Goal: Task Accomplishment & Management: Use online tool/utility

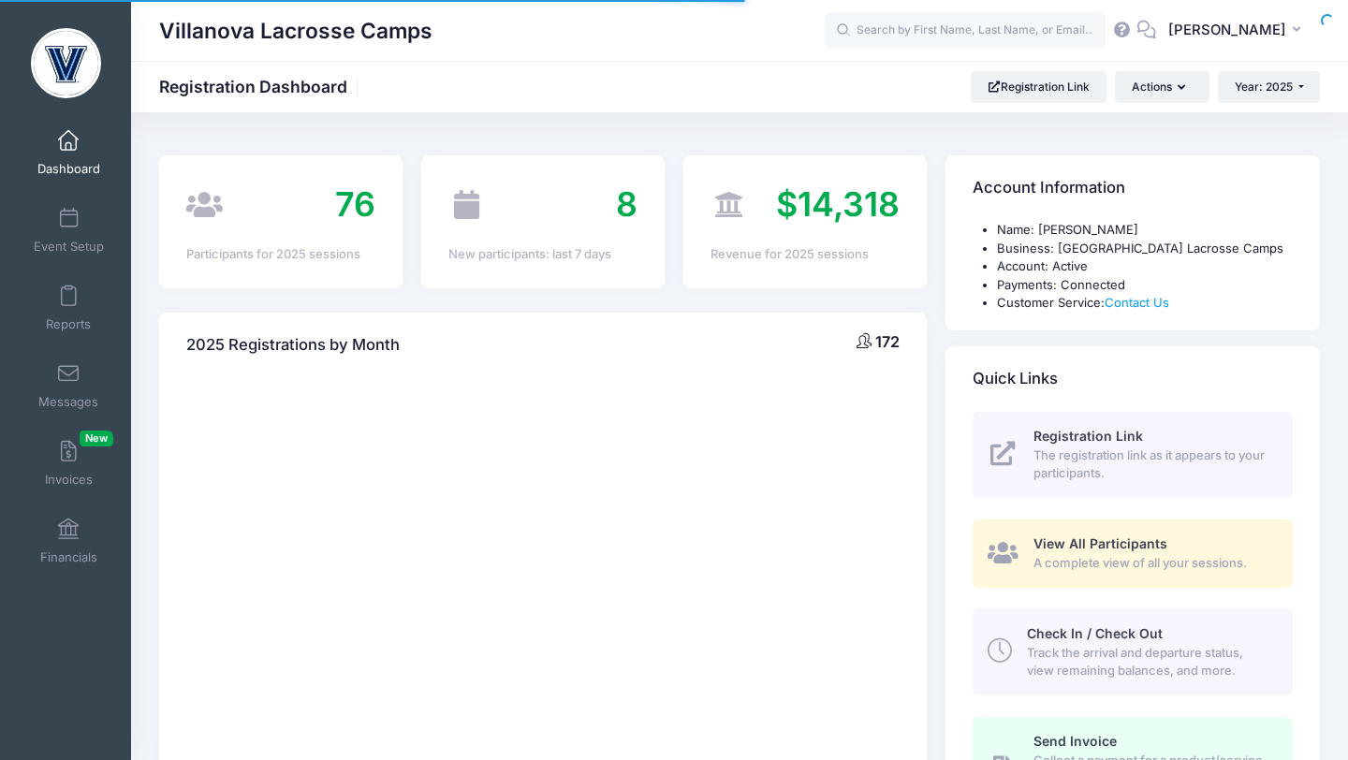
select select
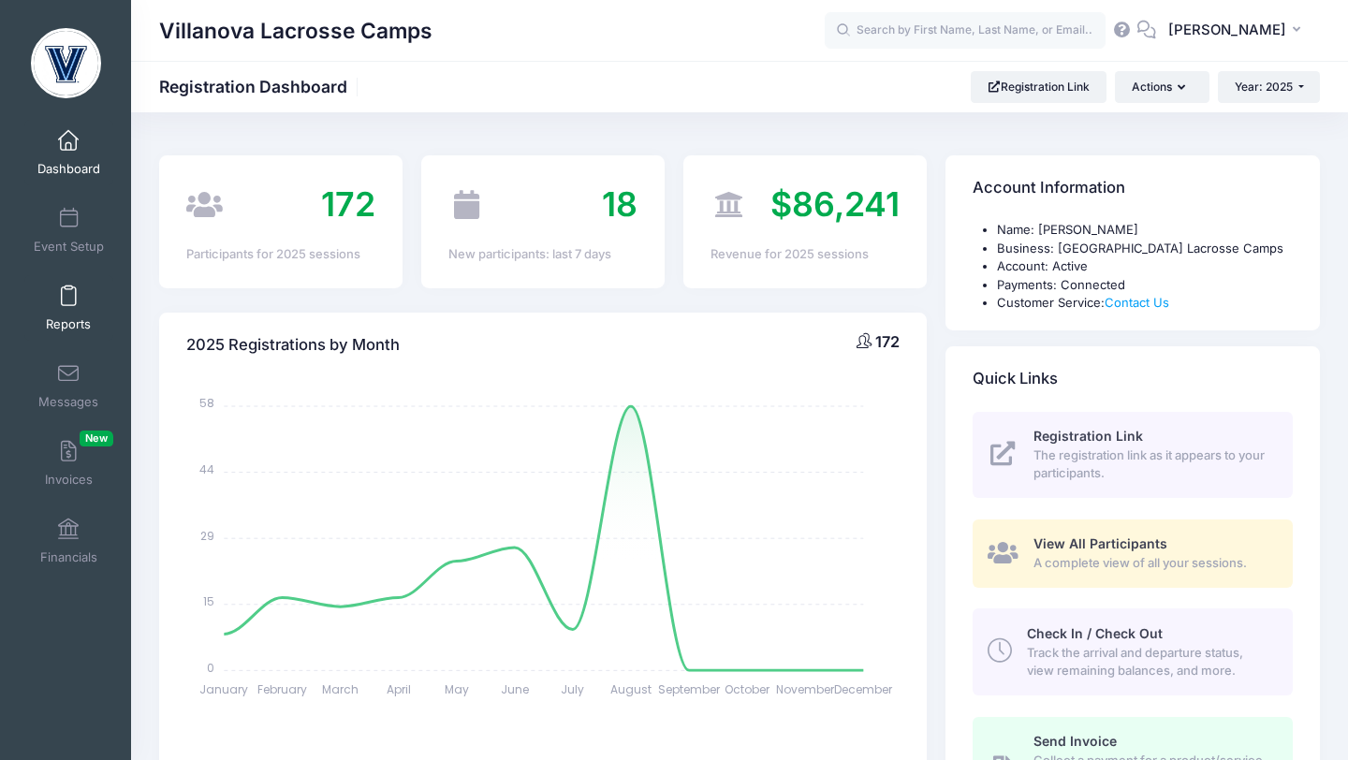
click at [72, 283] on link "Reports" at bounding box center [68, 308] width 89 height 66
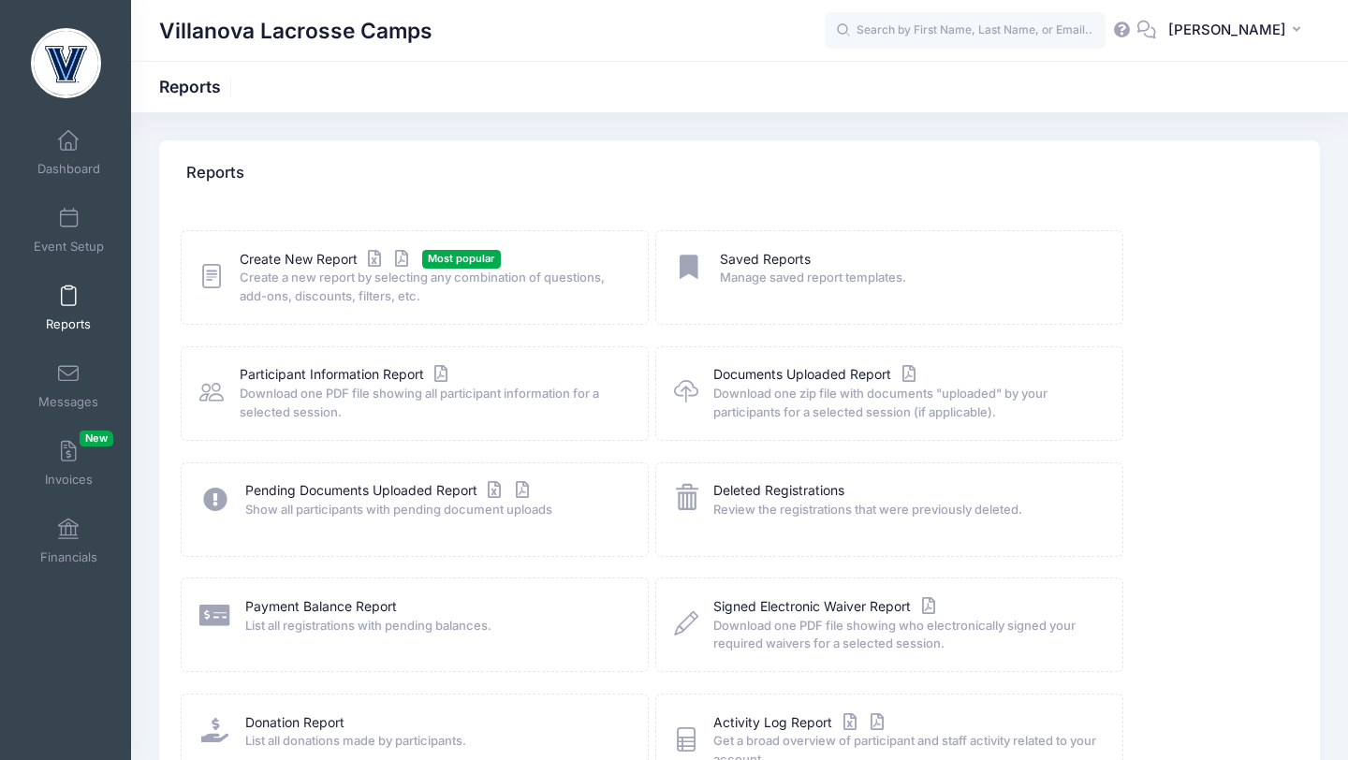
click at [281, 270] on span "Create a new report by selecting any combination of questions, add-ons, discoun…" at bounding box center [432, 287] width 385 height 37
click at [282, 264] on link "Create New Report" at bounding box center [327, 260] width 174 height 20
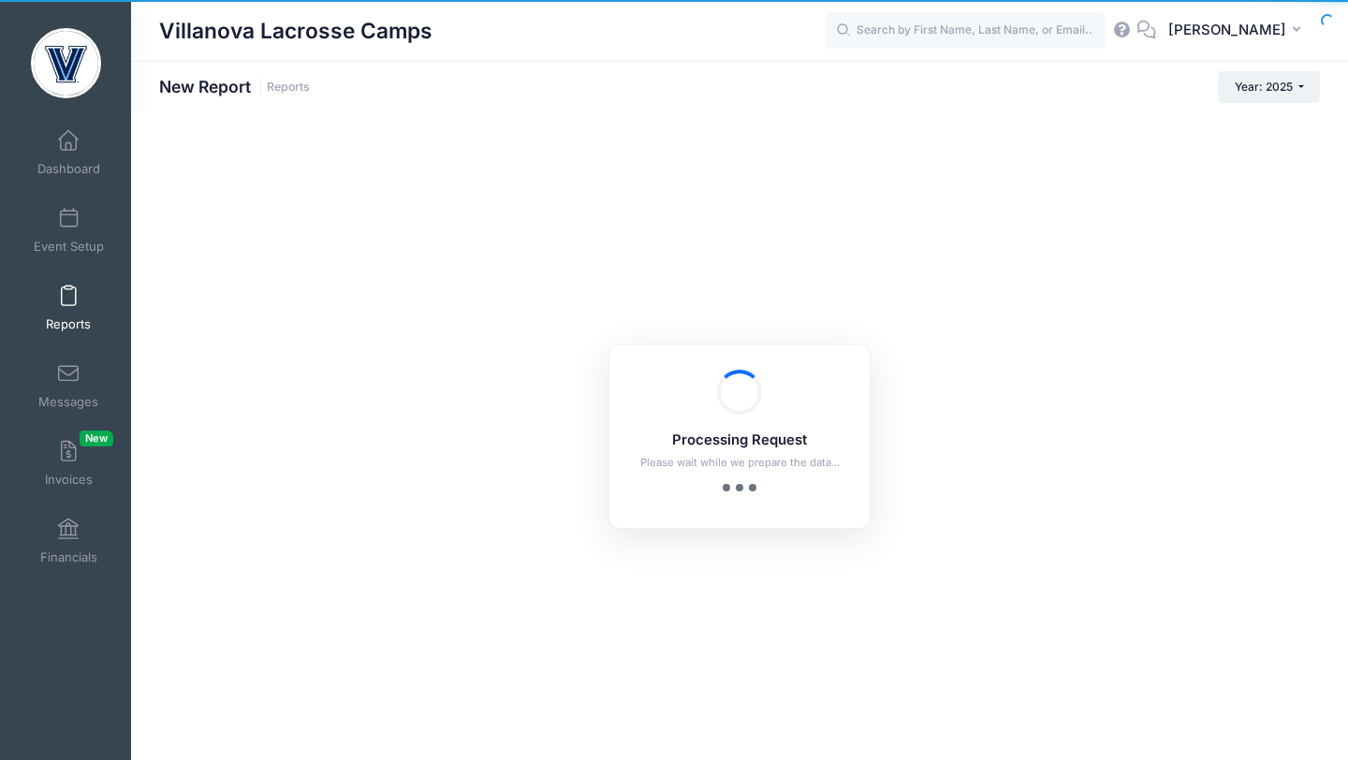
checkbox input "true"
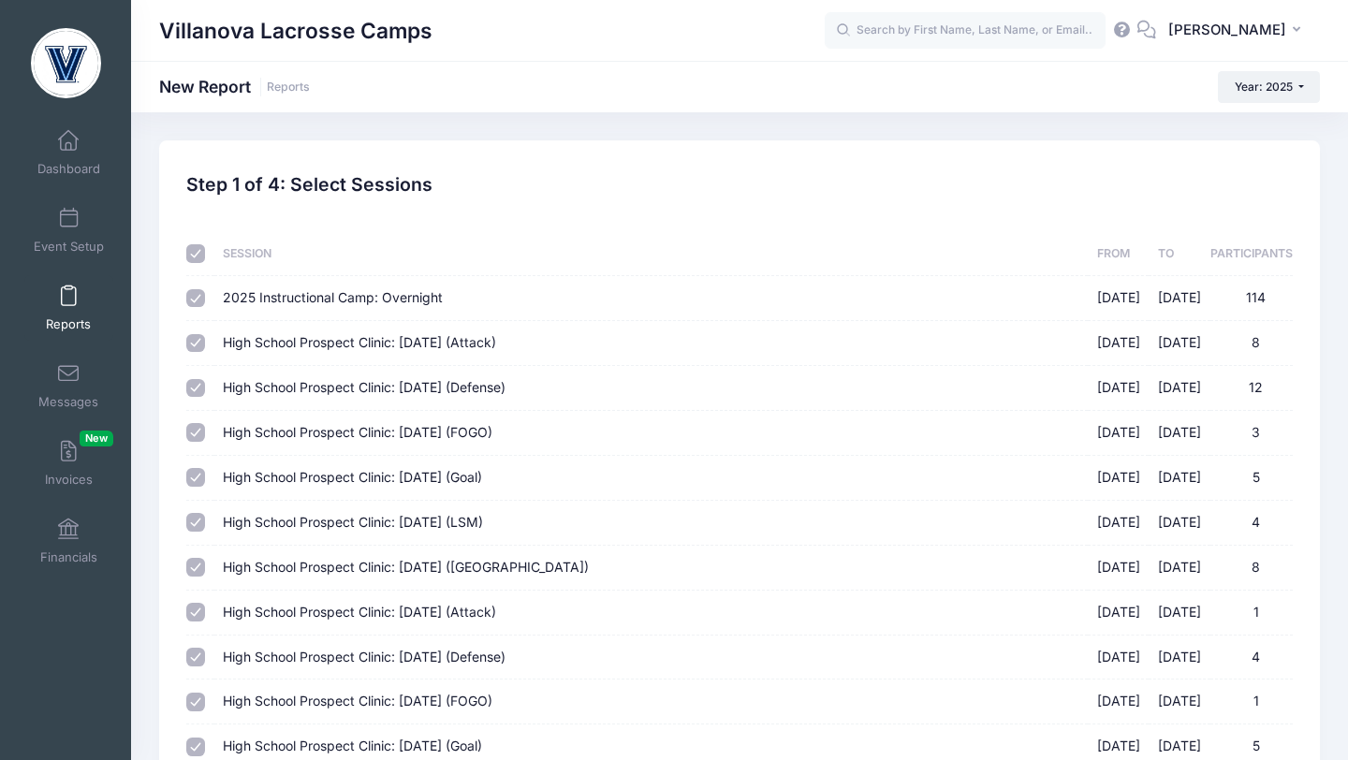
click at [197, 257] on input "checkbox" at bounding box center [195, 253] width 19 height 19
checkbox input "false"
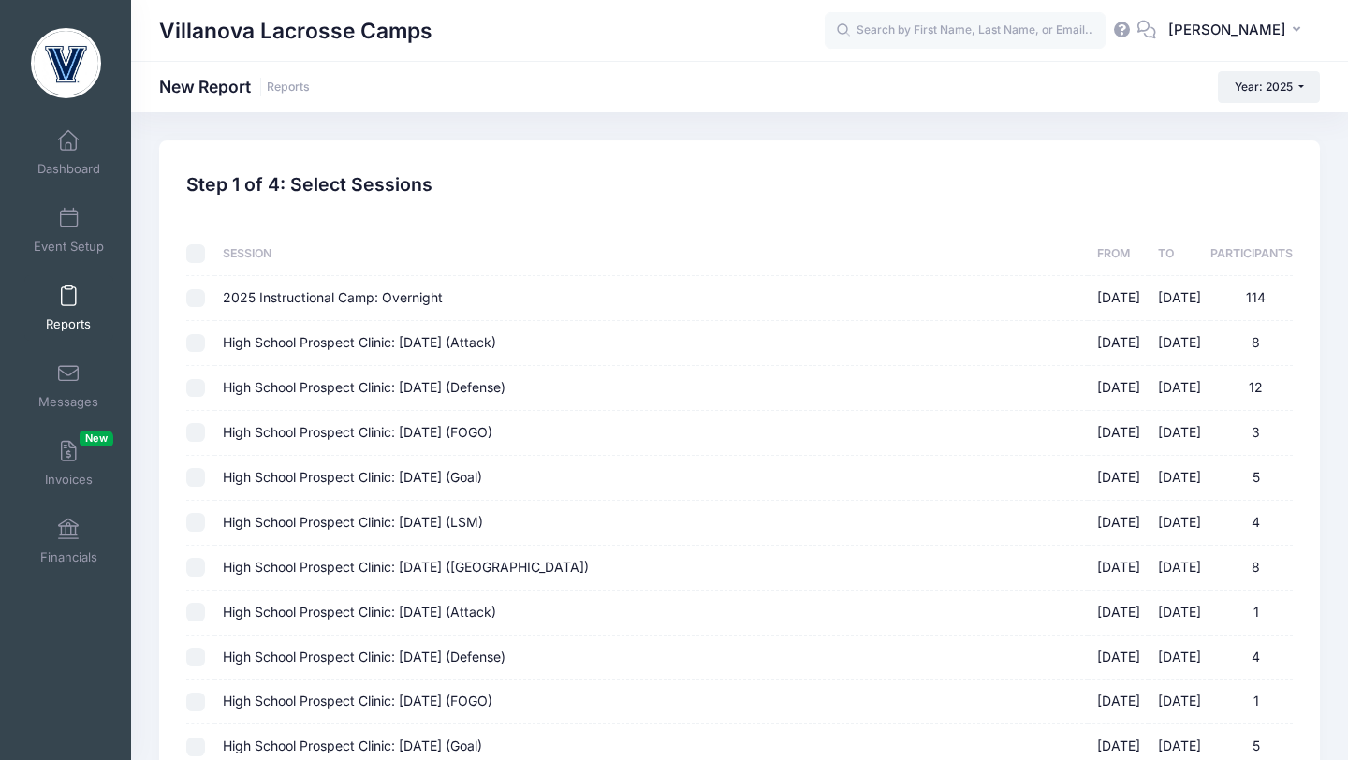
checkbox input "false"
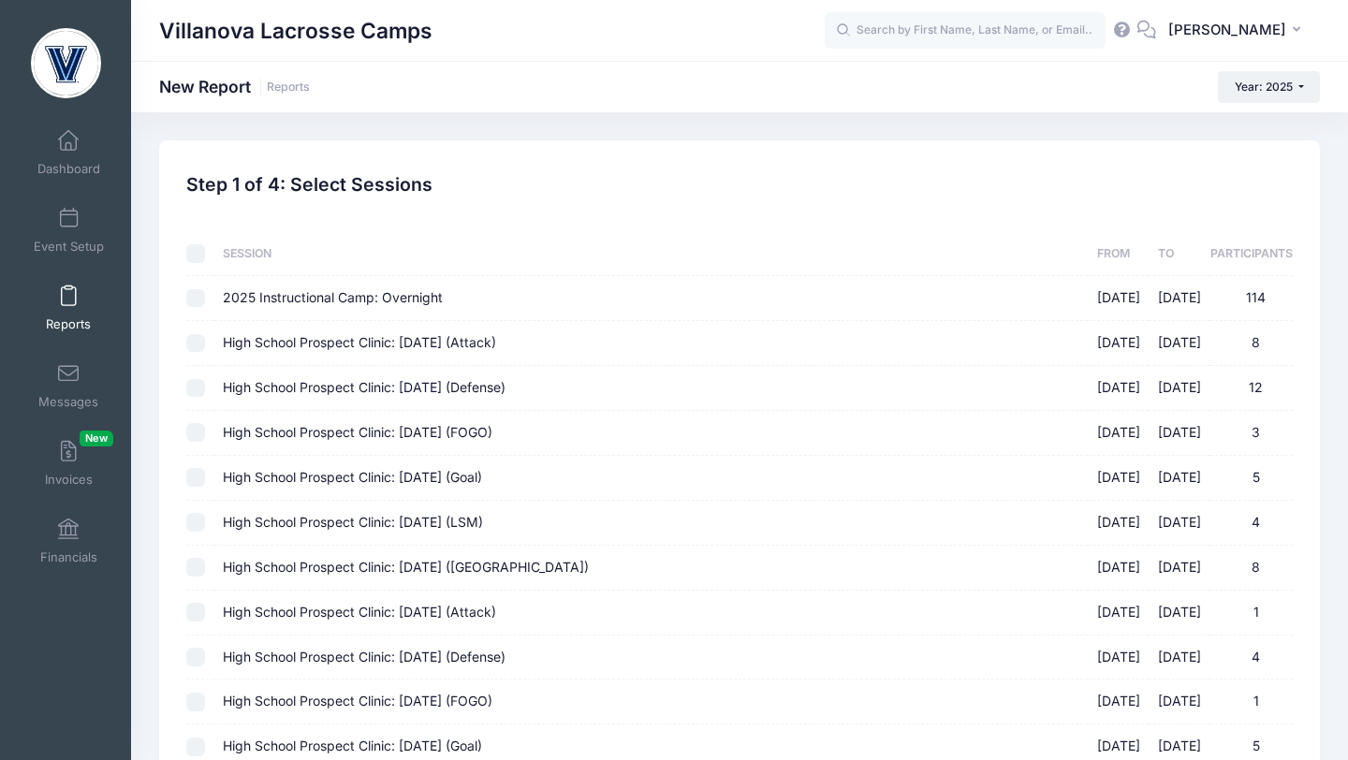
checkbox input "false"
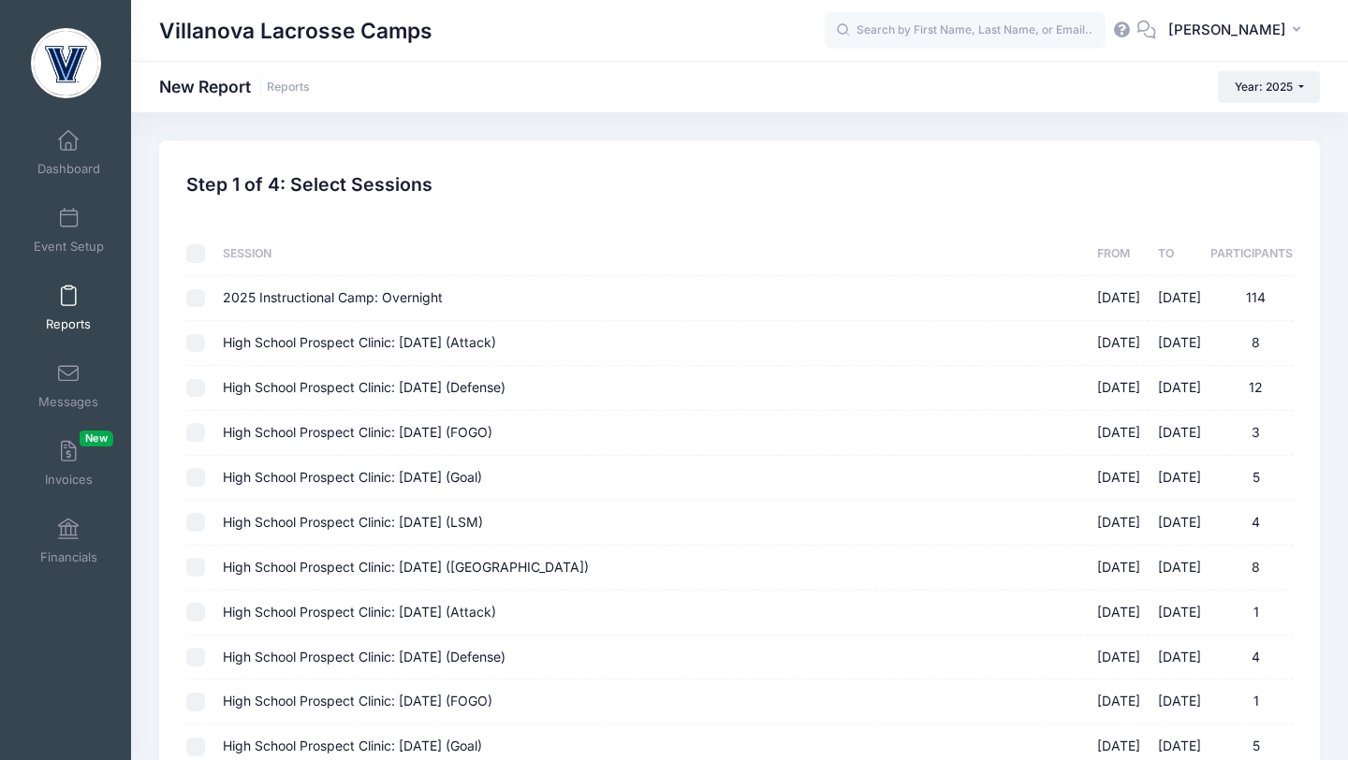
click at [199, 338] on input "High School Prospect Clinic: September 21 (Attack) 09/21/2025 - 09/21/2025 8" at bounding box center [195, 343] width 19 height 19
checkbox input "true"
click at [201, 387] on input "High School Prospect Clinic: September 21 (Defense) 09/21/2025 - 09/21/2025 12" at bounding box center [195, 388] width 19 height 19
checkbox input "true"
click at [194, 432] on input "High School Prospect Clinic: September 21 (FOGO) 09/21/2025 - 09/21/2025 3" at bounding box center [195, 432] width 19 height 19
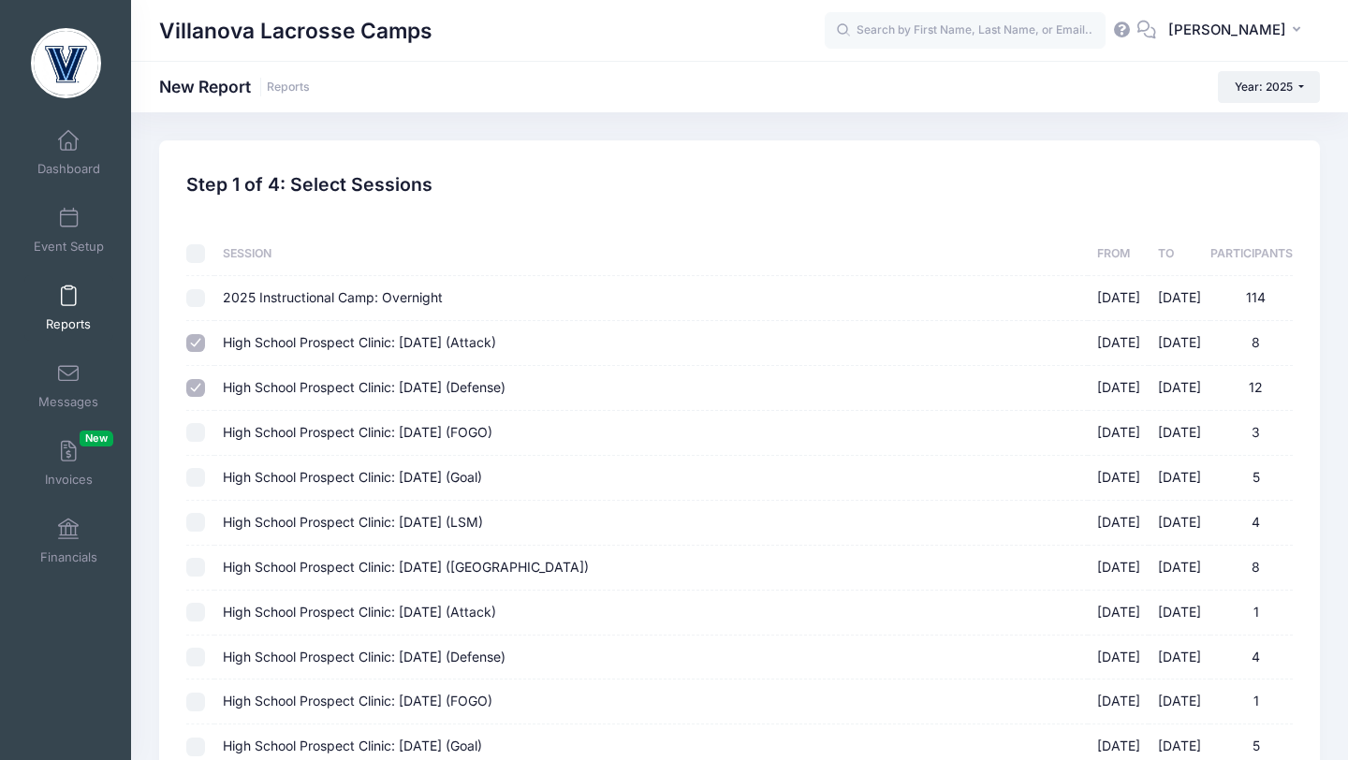
checkbox input "true"
click at [195, 477] on input "High School Prospect Clinic: September 21 (Goal) 09/21/2025 - 09/21/2025 5" at bounding box center [195, 477] width 19 height 19
checkbox input "true"
click at [196, 517] on input "High School Prospect Clinic: September 21 (LSM) 09/21/2025 - 09/21/2025 4" at bounding box center [195, 522] width 19 height 19
checkbox input "true"
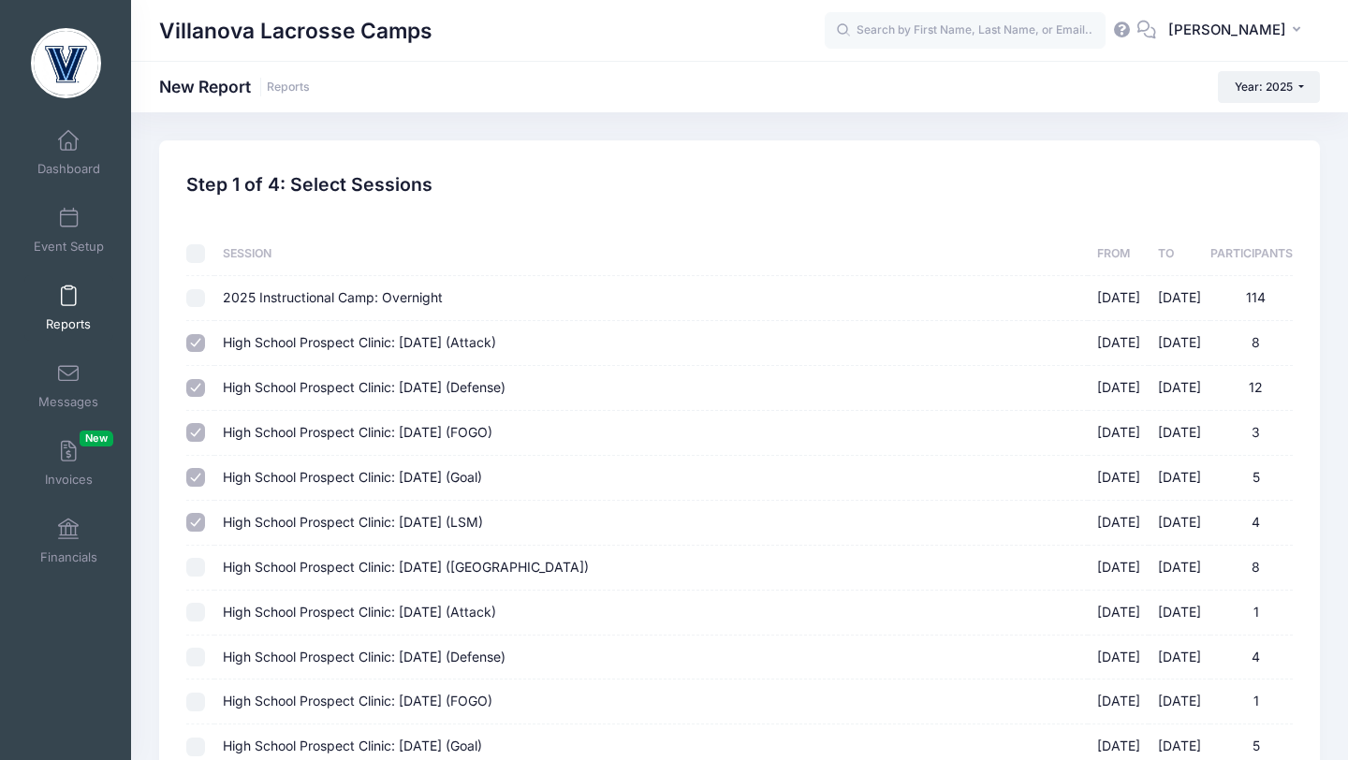
click at [196, 561] on input "High School Prospect Clinic: September 21 (Midfield) 09/21/2025 - 09/21/2025 8" at bounding box center [195, 567] width 19 height 19
checkbox input "true"
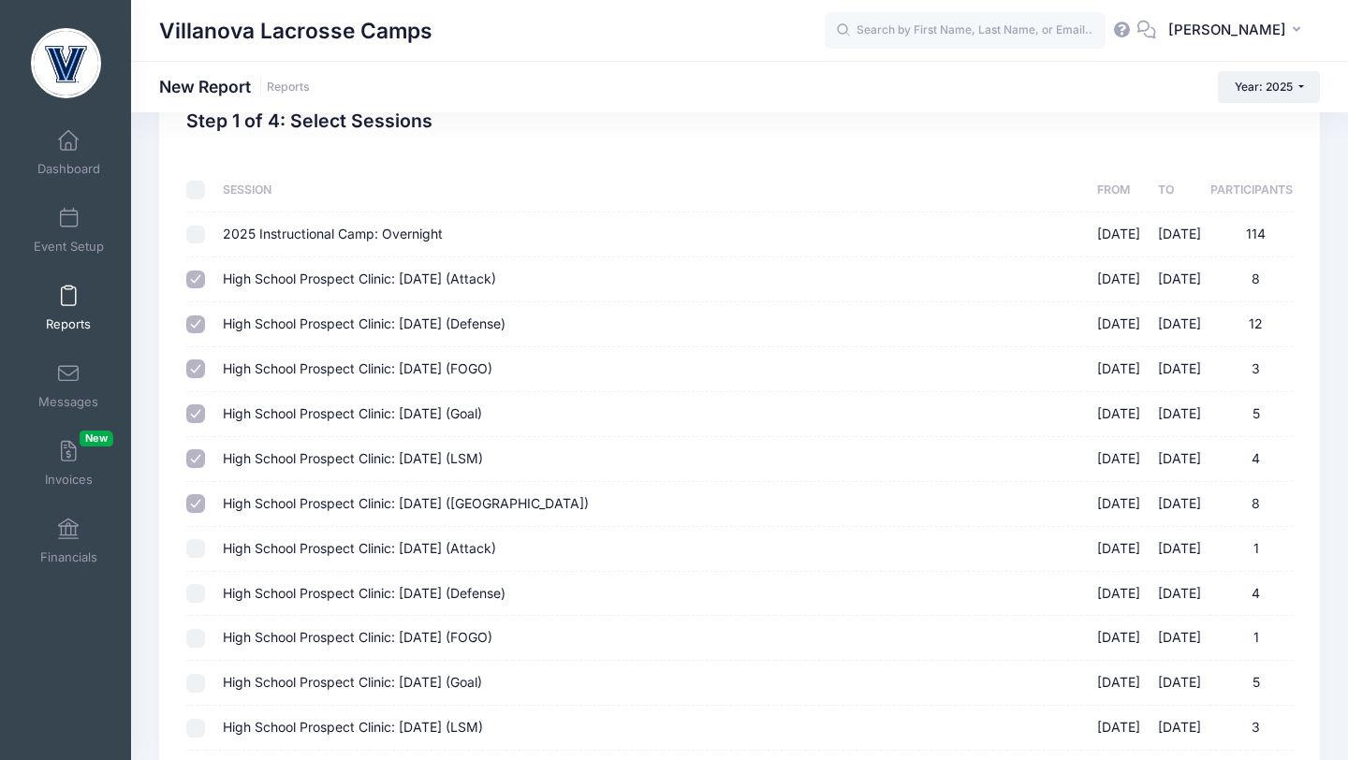
scroll to position [63, 0]
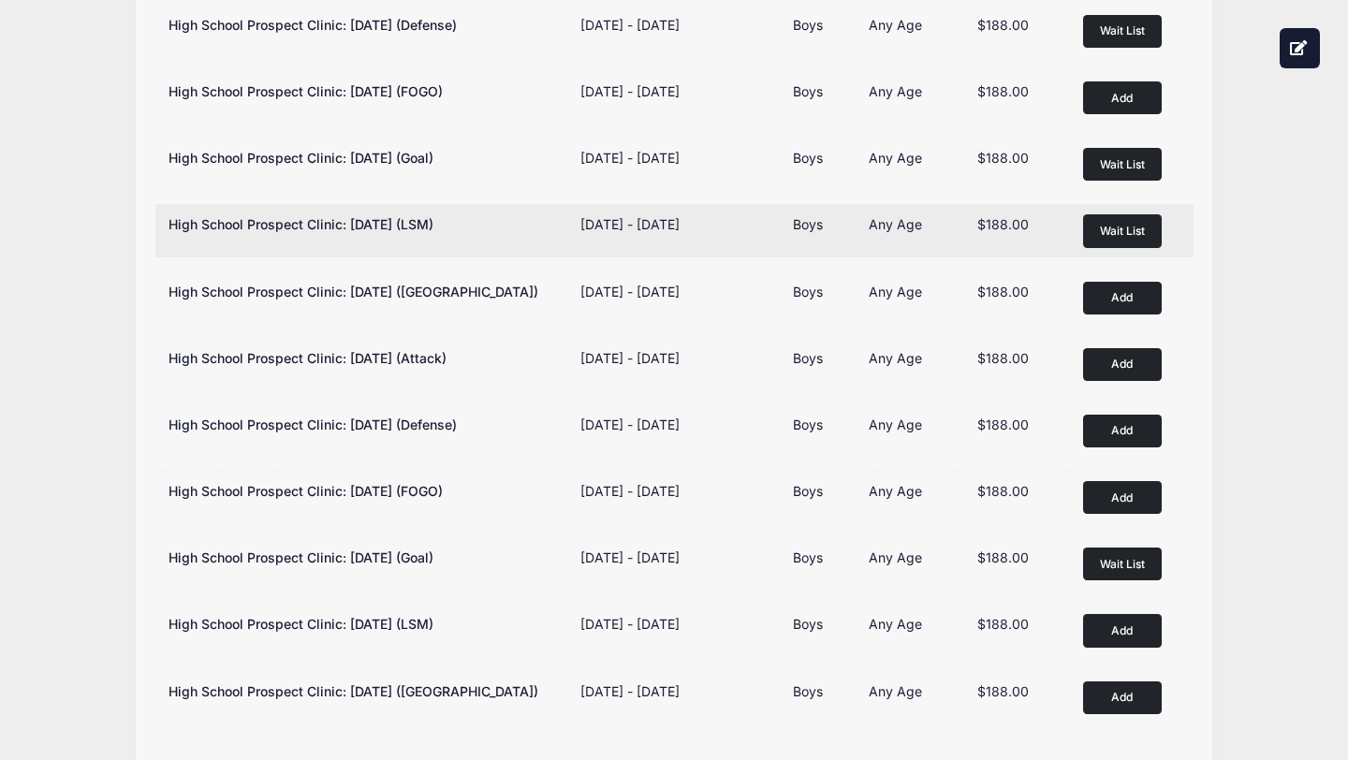
scroll to position [333, 0]
